Goal: Task Accomplishment & Management: Complete application form

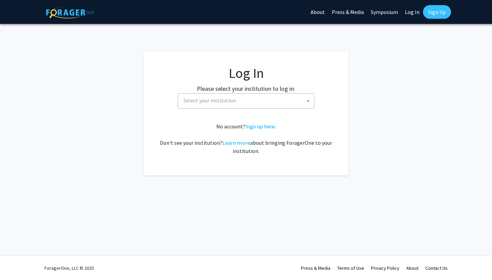
select select
click at [224, 88] on label "Please select your institution to log in:" at bounding box center [246, 88] width 98 height 9
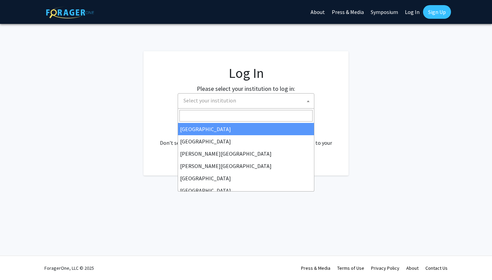
click at [219, 107] on span "Select your institution" at bounding box center [247, 101] width 133 height 14
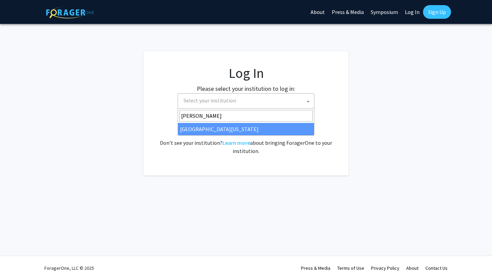
type input "ken"
select select "13"
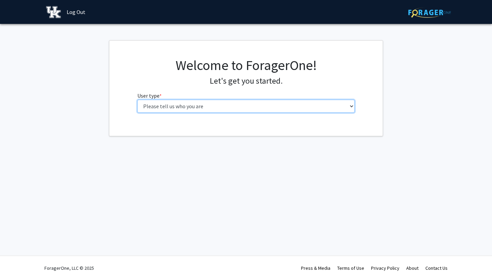
select select "1: undergrad"
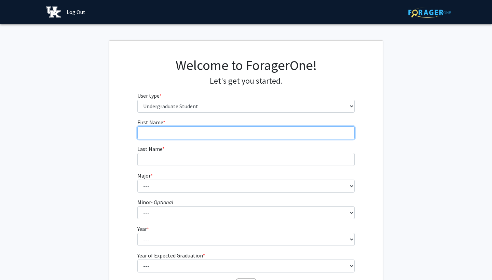
click at [255, 132] on input "First Name * required" at bounding box center [246, 132] width 218 height 13
type input "B"
type input "[PERSON_NAME]"
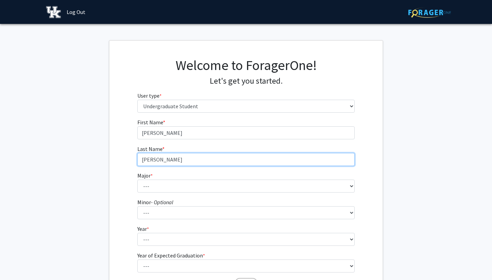
type input "[PERSON_NAME]"
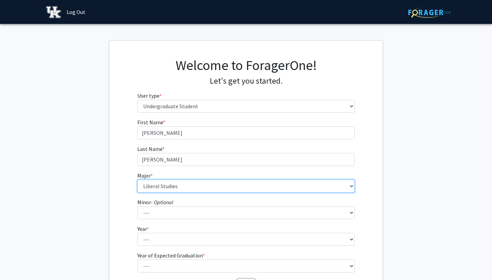
select select "79: 916"
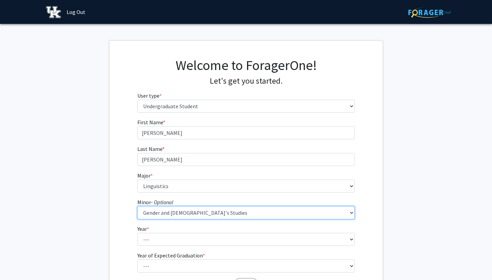
select select "50: 702"
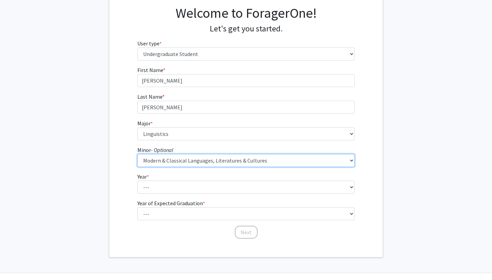
scroll to position [56, 0]
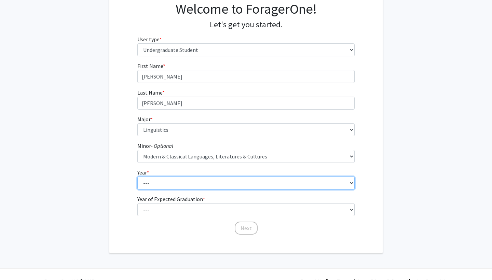
select select "3: junior"
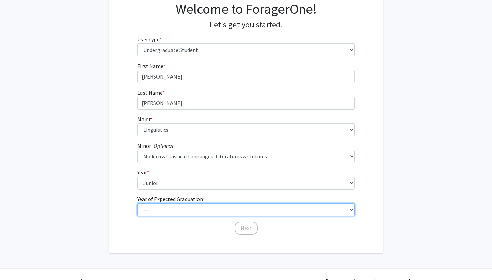
select select "3: 2027"
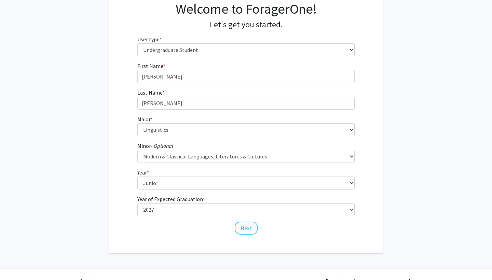
click at [249, 229] on button "Next" at bounding box center [246, 228] width 23 height 13
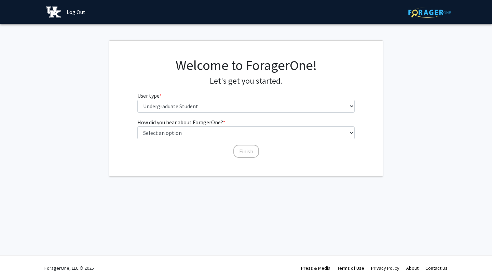
scroll to position [0, 0]
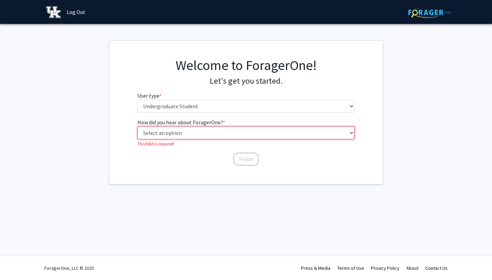
select select "2: faculty_recommendation"
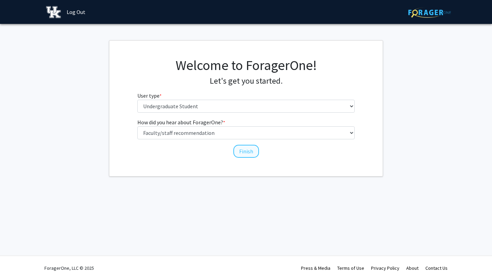
click at [245, 149] on button "Finish" at bounding box center [246, 151] width 26 height 13
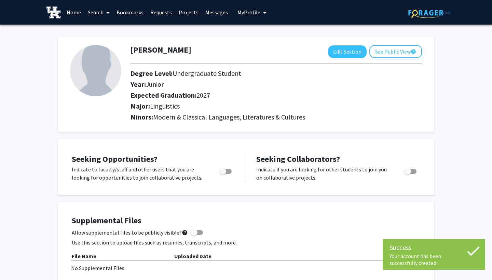
click at [229, 173] on span "Toggle" at bounding box center [225, 171] width 12 height 5
click at [223, 174] on input "Are you actively seeking opportunities?" at bounding box center [223, 174] width 0 height 0
checkbox input "true"
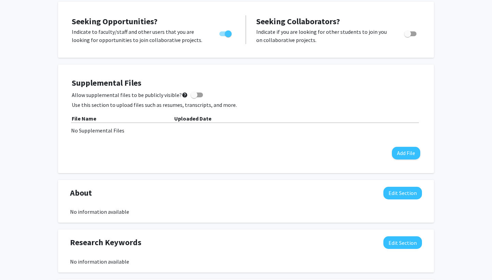
scroll to position [140, 0]
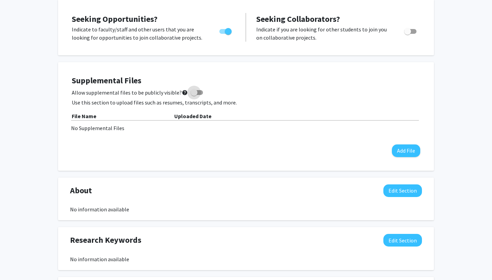
click at [194, 92] on span at bounding box center [197, 92] width 12 height 5
click at [194, 95] on input "Allow supplemental files to be publicly visible? help" at bounding box center [194, 95] width 0 height 0
checkbox input "true"
click at [413, 152] on button "Add File" at bounding box center [406, 151] width 28 height 13
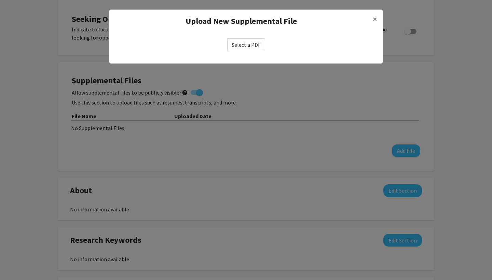
click at [256, 49] on label "Select a PDF" at bounding box center [246, 44] width 38 height 13
click at [0, 0] on input "Select a PDF" at bounding box center [0, 0] width 0 height 0
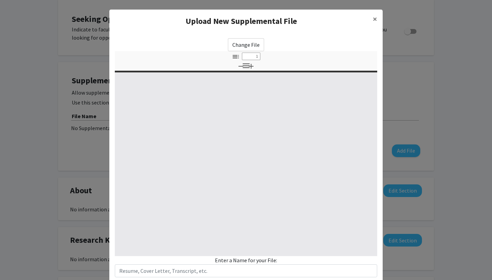
select select "custom"
type input "0"
select select "custom"
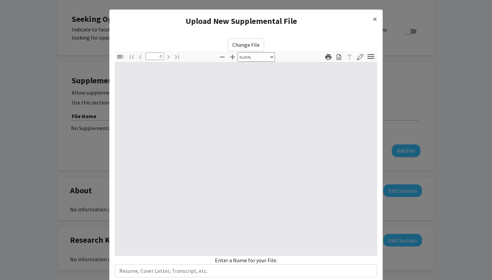
type input "1"
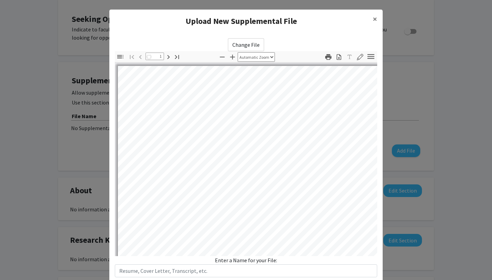
select select "auto"
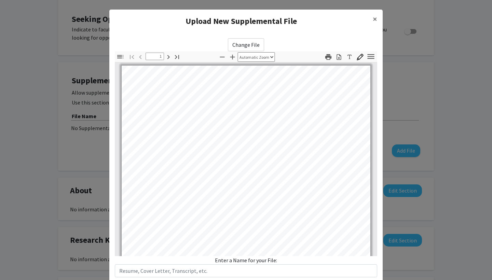
scroll to position [36, 0]
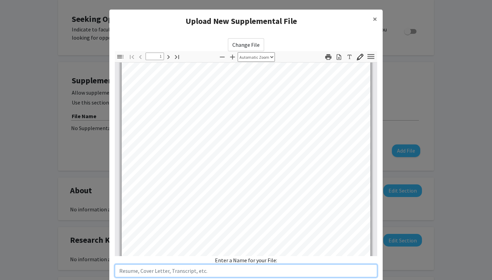
click at [183, 273] on input "text" at bounding box center [246, 271] width 263 height 13
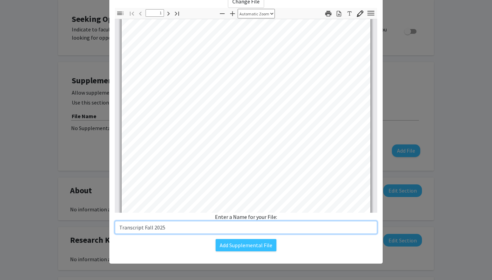
scroll to position [43, 0]
type input "Transcript Fall 2025"
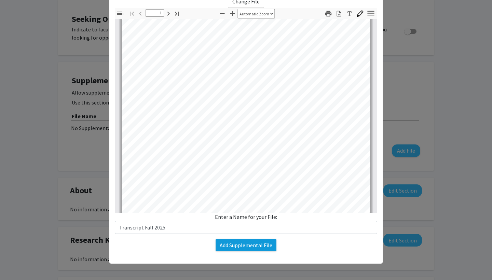
click at [223, 245] on button "Add Supplemental File" at bounding box center [246, 245] width 61 height 12
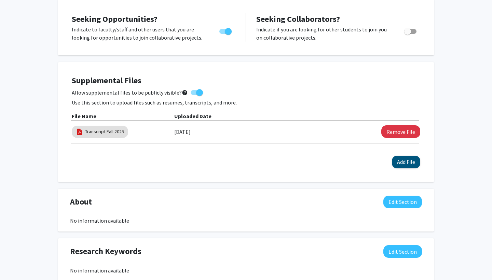
click at [403, 168] on button "Add File" at bounding box center [406, 162] width 28 height 13
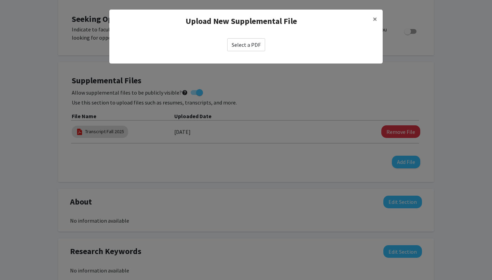
click at [261, 41] on label "Select a PDF" at bounding box center [246, 44] width 38 height 13
click at [0, 0] on input "Select a PDF" at bounding box center [0, 0] width 0 height 0
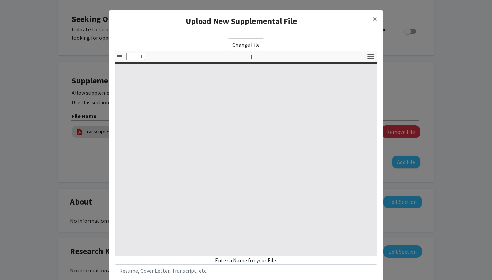
select select "custom"
type input "0"
select select "custom"
type input "1"
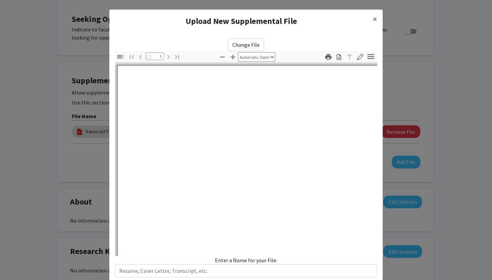
select select "auto"
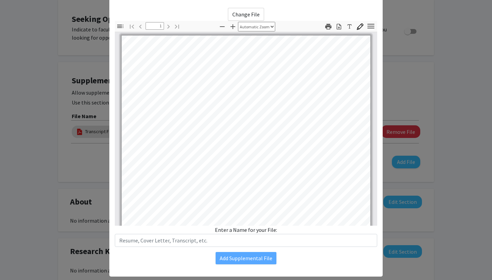
scroll to position [36, 0]
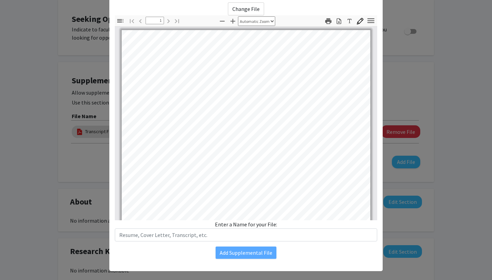
click at [179, 242] on div "Change File Thumbnails Document Outline Attachments Layers Current Outline Item…" at bounding box center [245, 131] width 273 height 268
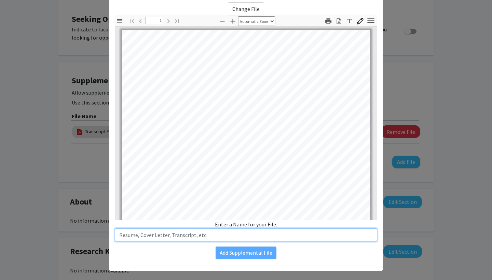
click at [172, 229] on input "text" at bounding box center [246, 235] width 263 height 13
click at [167, 237] on input "text" at bounding box center [246, 235] width 263 height 13
type input "Resume"
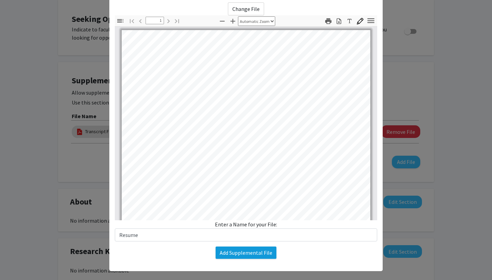
click at [225, 253] on button "Add Supplemental File" at bounding box center [246, 253] width 61 height 12
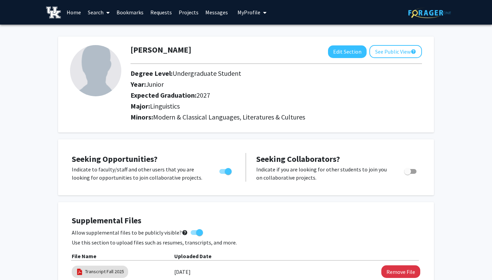
scroll to position [0, 0]
click at [406, 50] on button "See Public View help" at bounding box center [396, 51] width 53 height 13
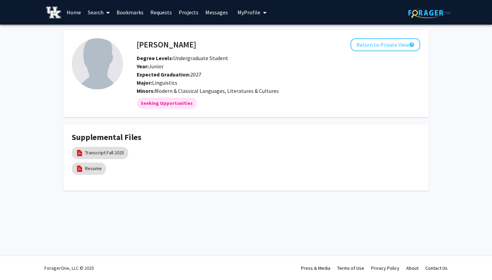
click at [96, 12] on link "Search" at bounding box center [98, 12] width 29 height 24
click at [113, 28] on span "Faculty/Staff" at bounding box center [109, 32] width 50 height 14
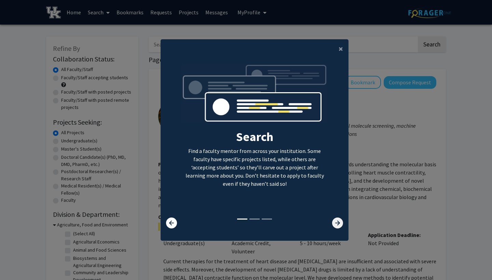
click at [339, 227] on icon at bounding box center [337, 223] width 11 height 11
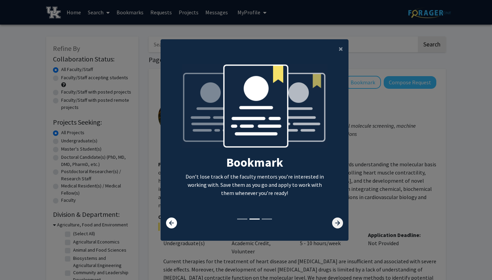
click at [339, 227] on icon at bounding box center [337, 223] width 11 height 11
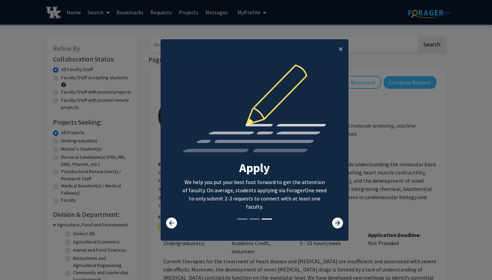
click at [339, 227] on icon at bounding box center [337, 223] width 11 height 11
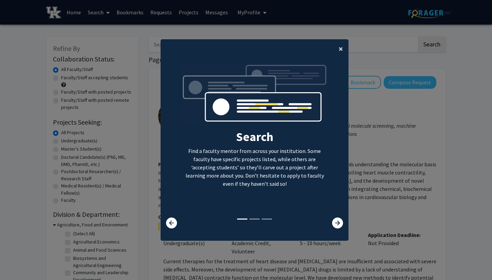
click at [338, 48] on button "×" at bounding box center [340, 48] width 15 height 19
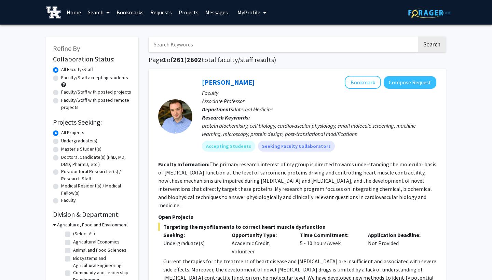
click at [288, 45] on input "Search Keywords" at bounding box center [283, 45] width 268 height 16
type input "[PERSON_NAME]"
click at [432, 45] on button "Search" at bounding box center [432, 45] width 28 height 16
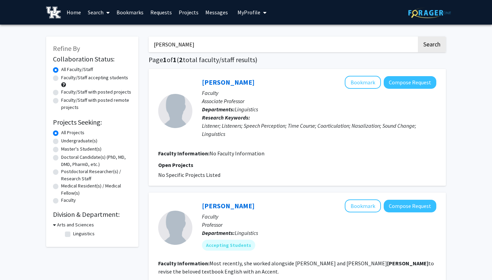
drag, startPoint x: 190, startPoint y: 44, endPoint x: 129, endPoint y: 44, distance: 61.5
click at [129, 44] on div "Refine By Collaboration Status: Collaboration Status All Faculty/Staff Collabor…" at bounding box center [246, 187] width 410 height 314
click at [432, 45] on button "Search" at bounding box center [432, 45] width 28 height 16
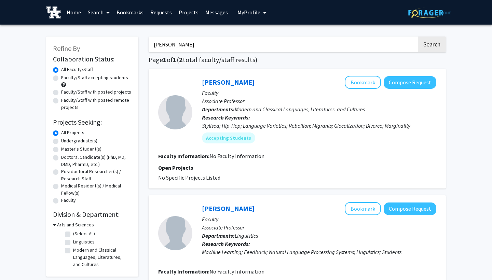
drag, startPoint x: 175, startPoint y: 46, endPoint x: 127, endPoint y: 46, distance: 47.9
click at [127, 46] on div "Refine By Collaboration Status: Collaboration Status All Faculty/Staff Collabor…" at bounding box center [246, 187] width 410 height 314
click at [432, 45] on button "Search" at bounding box center [432, 45] width 28 height 16
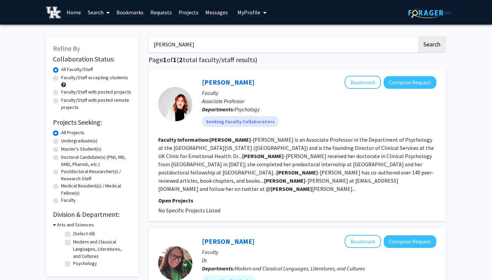
click at [127, 46] on div "Refine By Collaboration Status: Collaboration Status All Faculty/Staff Collabor…" at bounding box center [92, 157] width 92 height 240
drag, startPoint x: 168, startPoint y: 48, endPoint x: 136, endPoint y: 47, distance: 32.1
click at [136, 47] on div "Refine By Collaboration Status: Collaboration Status All Faculty/Staff Collabor…" at bounding box center [246, 205] width 410 height 350
click at [432, 45] on button "Search" at bounding box center [432, 45] width 28 height 16
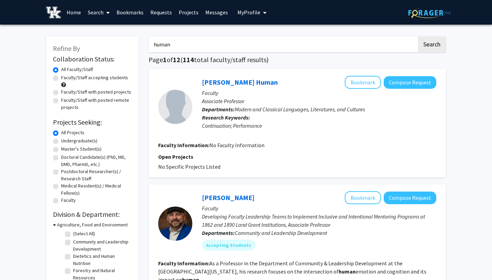
drag, startPoint x: 176, startPoint y: 49, endPoint x: 122, endPoint y: 43, distance: 53.7
click at [432, 45] on button "Search" at bounding box center [432, 45] width 28 height 16
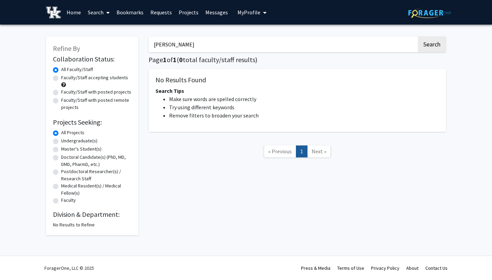
click at [432, 45] on button "Search" at bounding box center [432, 45] width 28 height 16
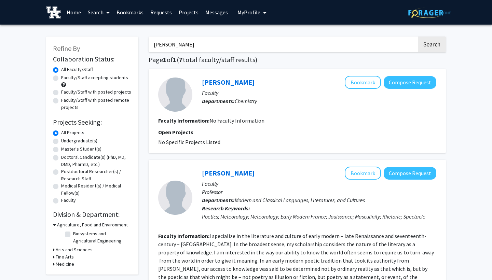
type input "[PERSON_NAME]"
